Goal: Use online tool/utility

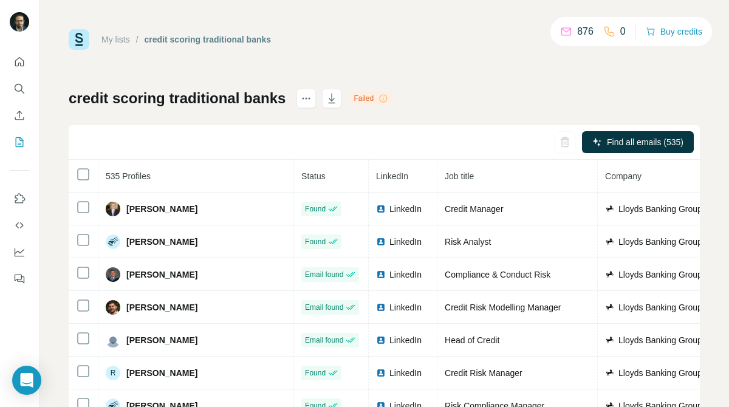
scroll to position [0, 300]
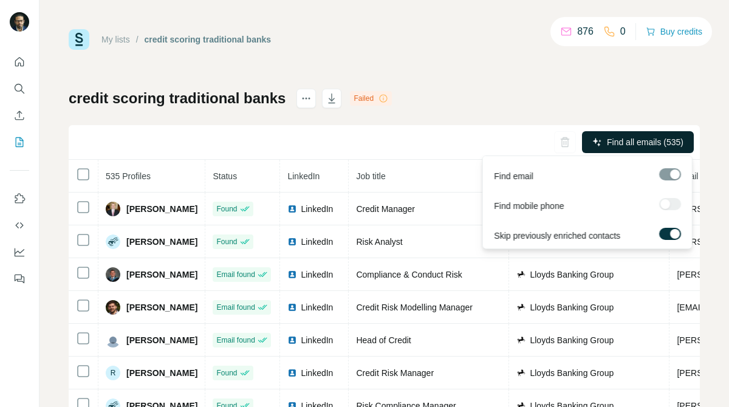
click at [626, 149] on button "Find all emails (535)" at bounding box center [638, 142] width 112 height 22
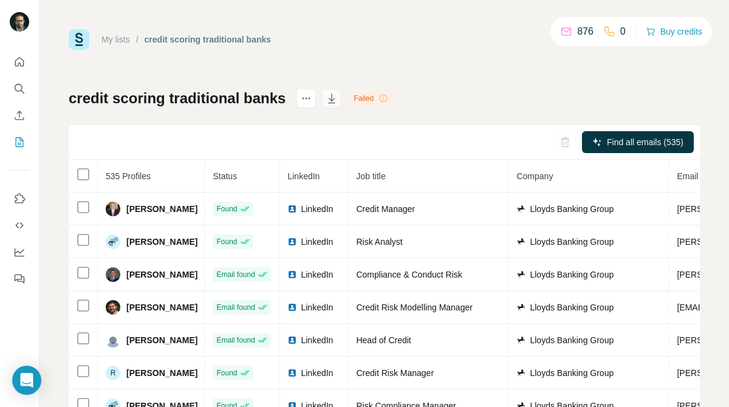
click at [337, 96] on icon "button" at bounding box center [332, 98] width 12 height 12
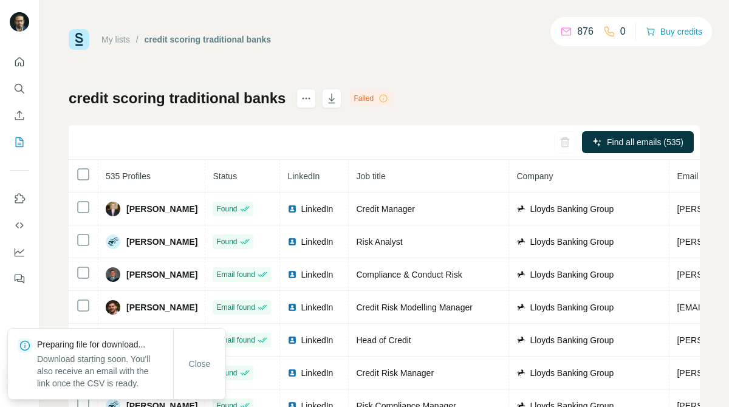
click at [437, 20] on div "My lists / credit scoring traditional banks 876 0 Buy credits credit scoring tr…" at bounding box center [384, 203] width 690 height 407
